Goal: Task Accomplishment & Management: Manage account settings

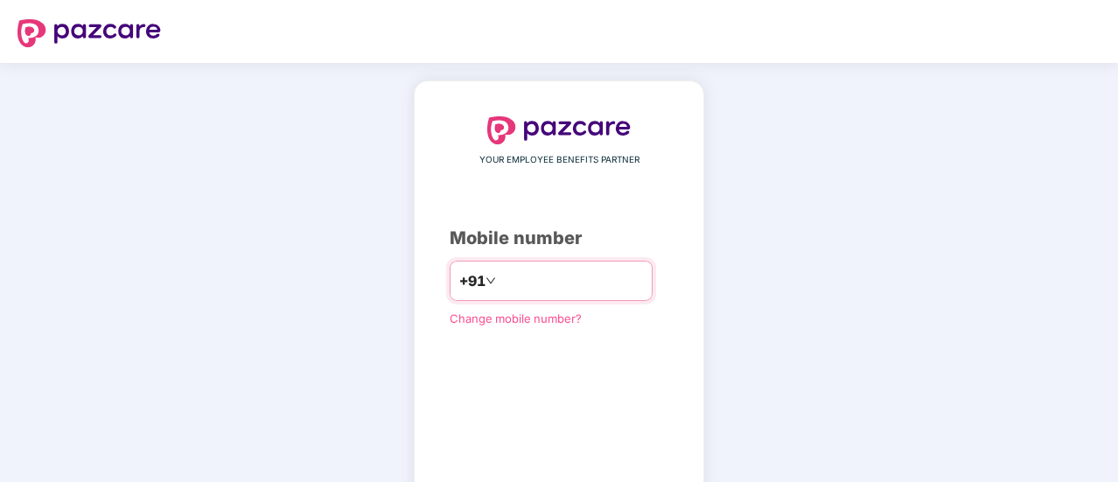
click at [513, 283] on input "number" at bounding box center [571, 281] width 143 height 28
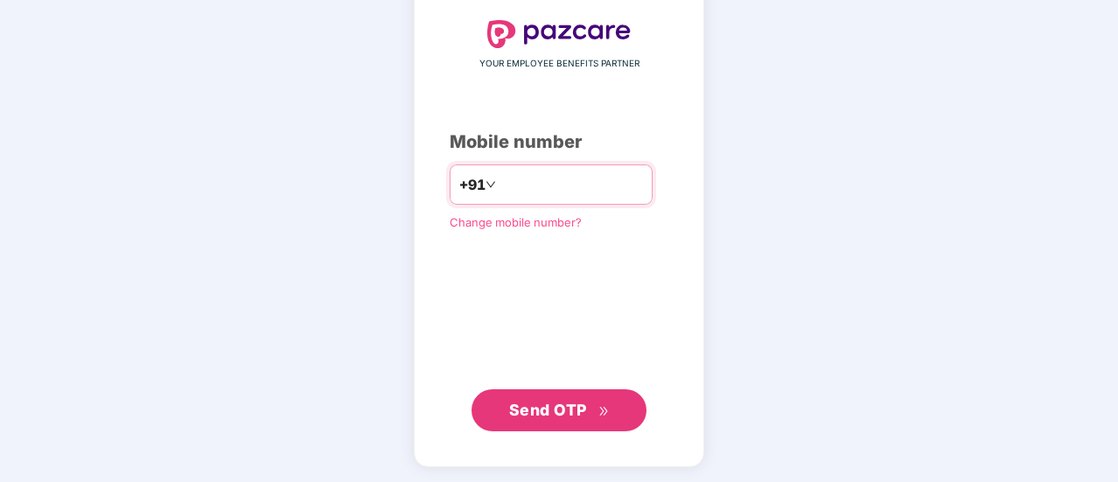
type input "**********"
click at [553, 402] on span "Send OTP" at bounding box center [548, 410] width 78 height 18
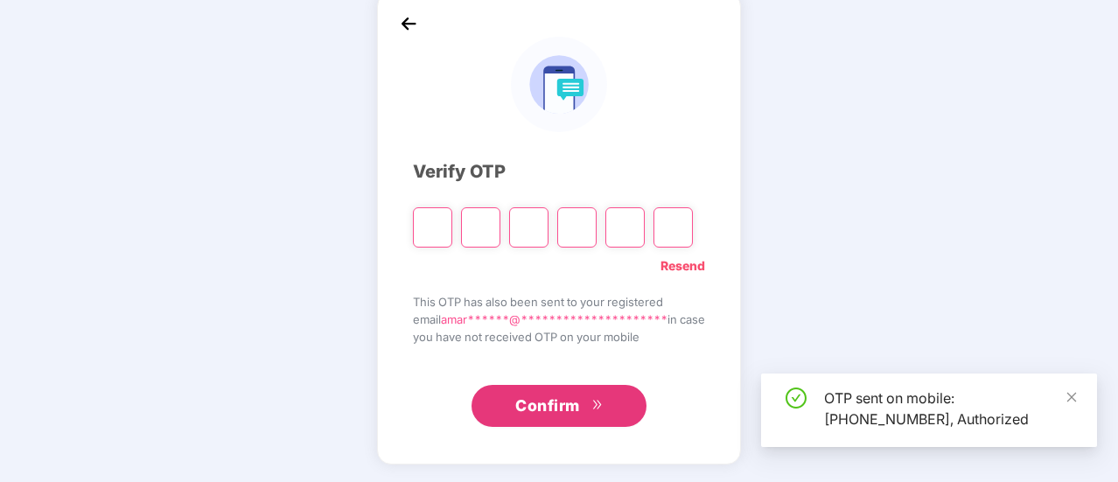
scroll to position [87, 0]
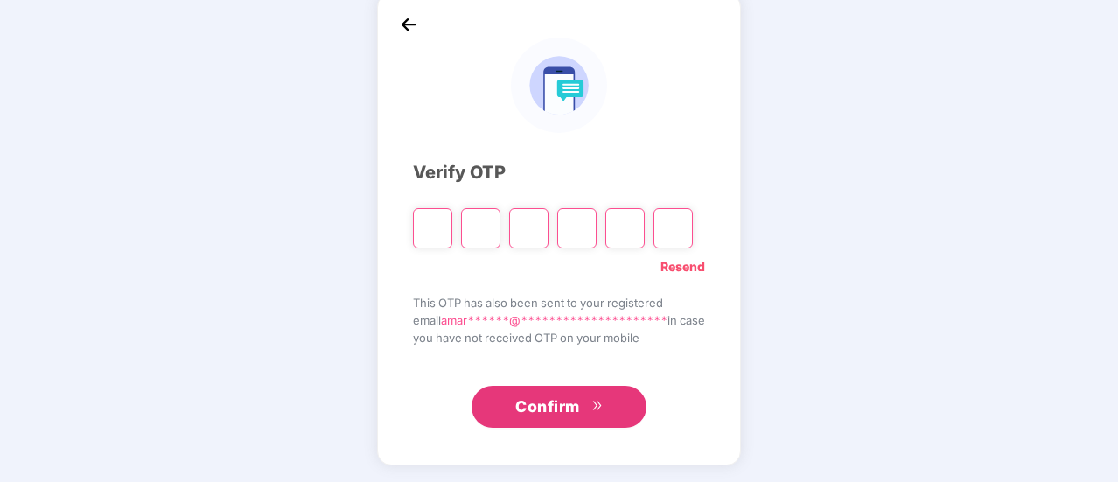
type input "*"
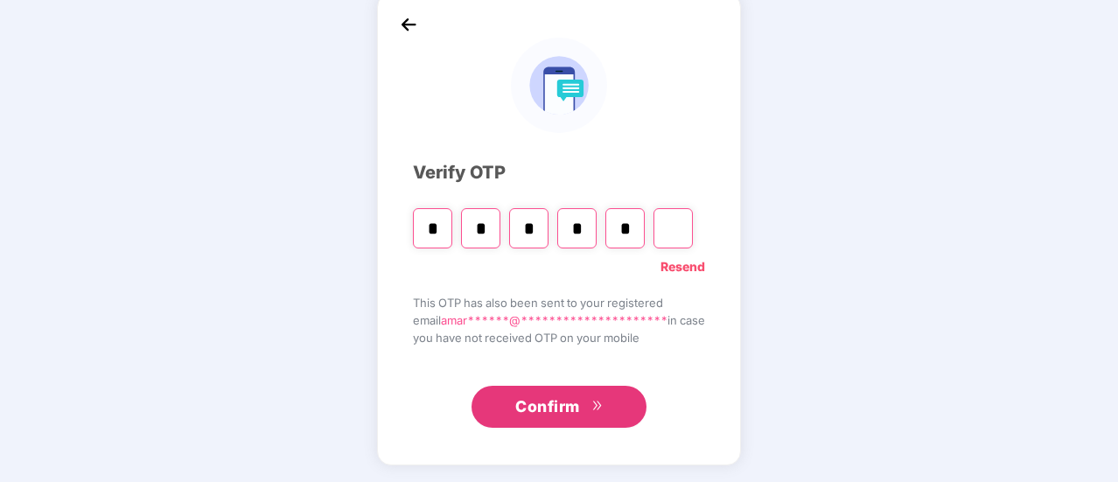
type input "*"
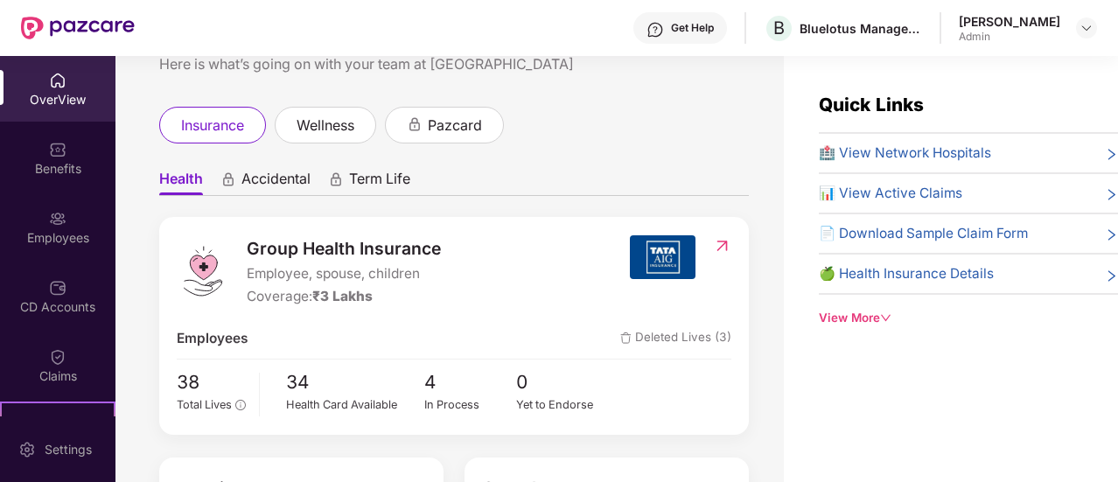
scroll to position [0, 0]
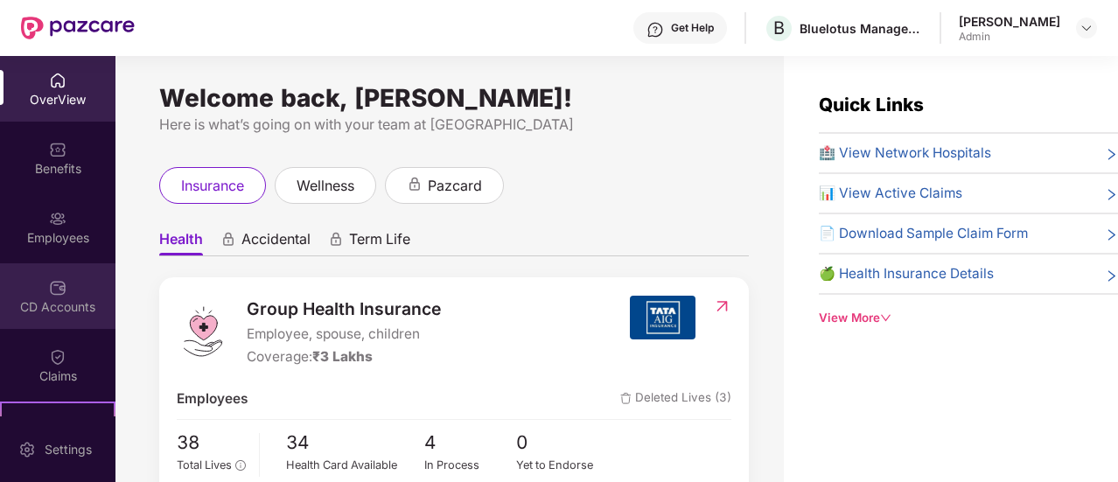
click at [59, 286] on img at bounding box center [57, 287] width 17 height 17
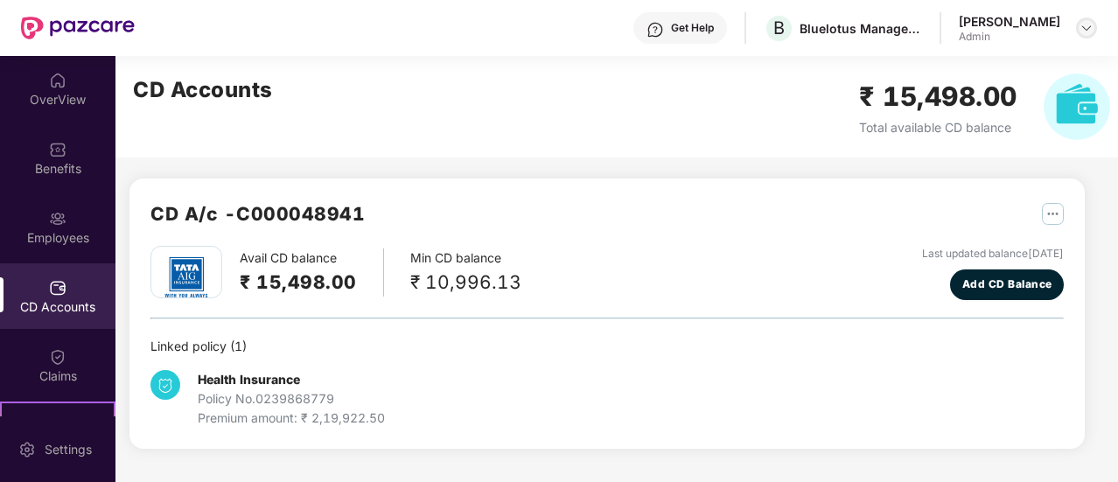
click at [1085, 35] on div at bounding box center [1086, 27] width 21 height 21
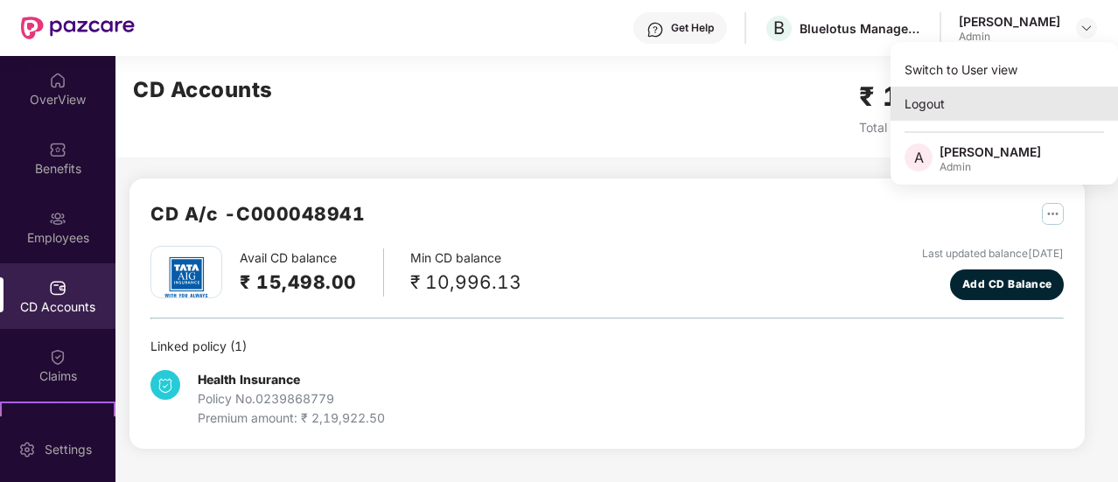
click at [955, 102] on div "Logout" at bounding box center [1004, 104] width 227 height 34
